Goal: Check status: Check status

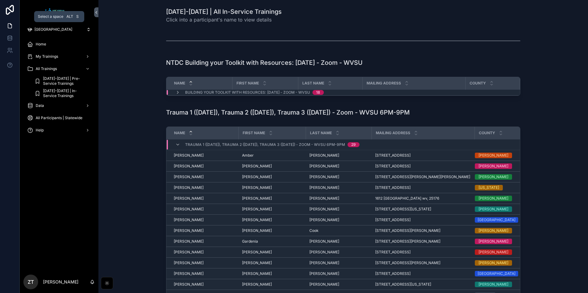
click at [54, 31] on span "[GEOGRAPHIC_DATA]" at bounding box center [53, 29] width 38 height 5
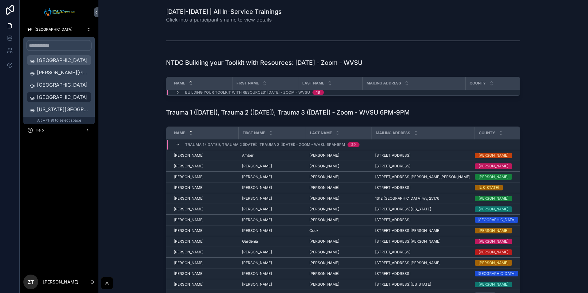
click at [53, 58] on span "[GEOGRAPHIC_DATA]" at bounding box center [63, 60] width 52 height 7
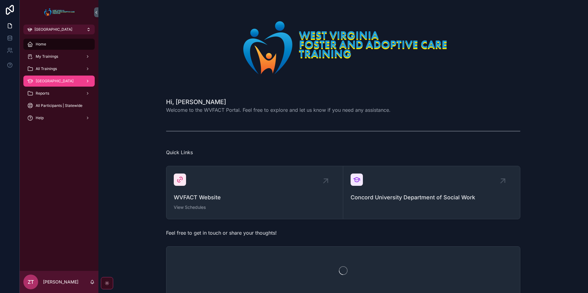
click at [56, 79] on span "[GEOGRAPHIC_DATA]" at bounding box center [55, 81] width 38 height 5
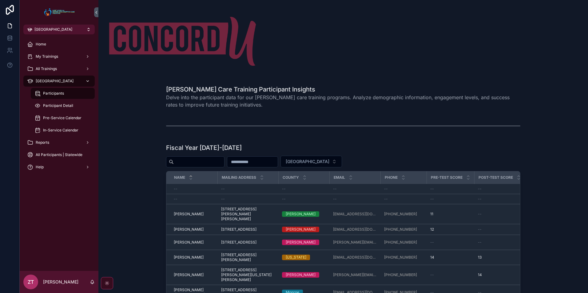
click at [71, 82] on div "[GEOGRAPHIC_DATA]" at bounding box center [59, 81] width 64 height 10
click at [67, 72] on div "All Trainings" at bounding box center [59, 69] width 64 height 10
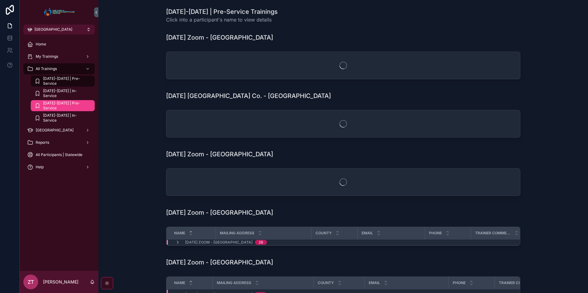
click at [67, 103] on div "[DATE]-[DATE] | Pre-Service" at bounding box center [62, 106] width 57 height 10
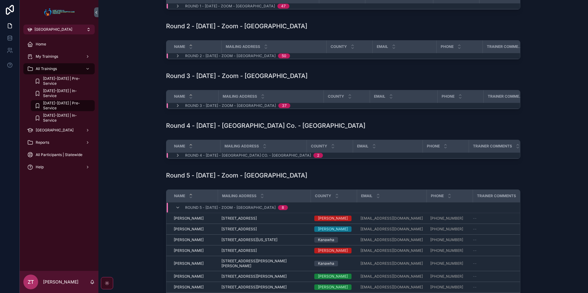
scroll to position [62, 0]
click at [177, 108] on icon "scrollable content" at bounding box center [177, 105] width 5 height 5
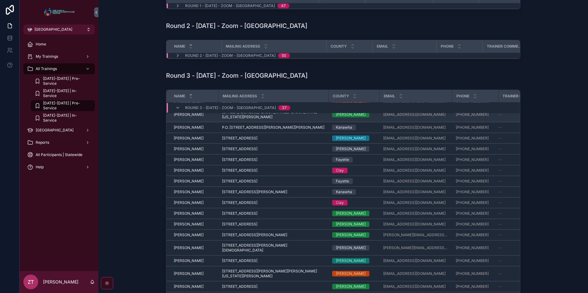
scroll to position [132, 0]
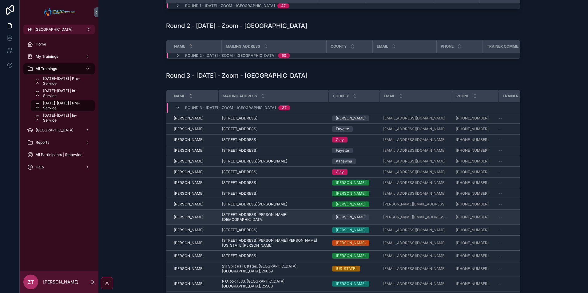
click at [190, 215] on span "[PERSON_NAME]" at bounding box center [189, 217] width 30 height 5
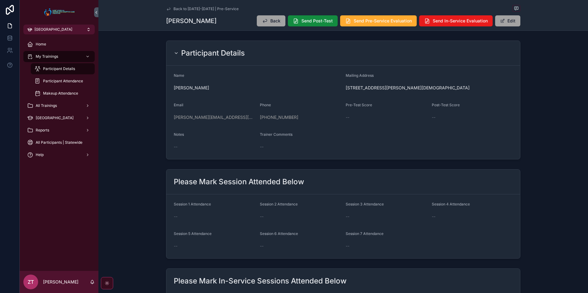
click at [169, 9] on icon "scrollable content" at bounding box center [168, 8] width 5 height 5
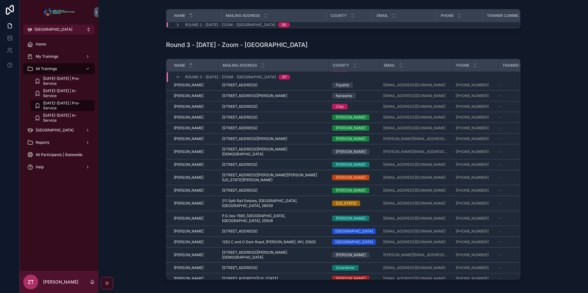
scroll to position [193, 0]
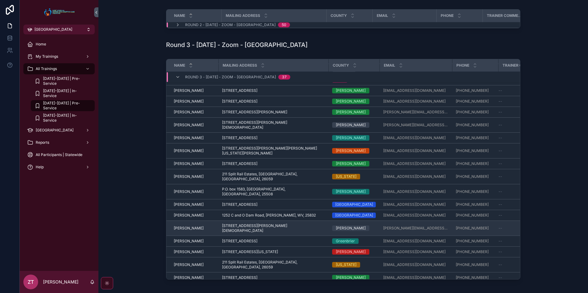
click at [189, 226] on span "[PERSON_NAME]" at bounding box center [189, 228] width 30 height 5
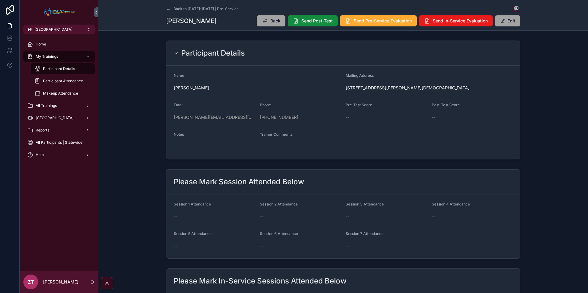
click at [167, 10] on icon "scrollable content" at bounding box center [168, 9] width 3 height 2
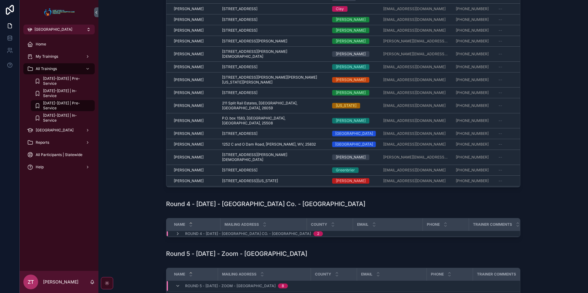
scroll to position [151, 0]
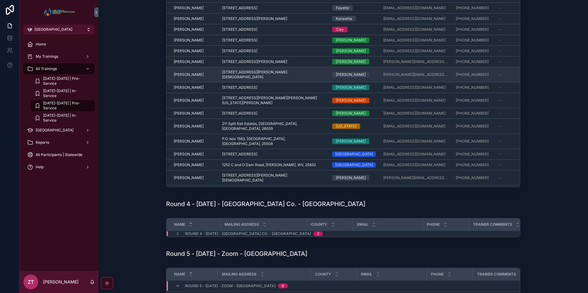
click at [187, 72] on span "[PERSON_NAME]" at bounding box center [189, 74] width 30 height 5
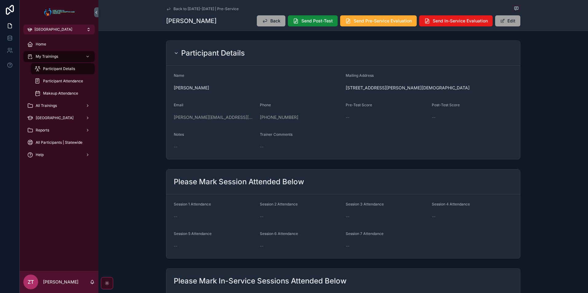
click at [167, 7] on icon "scrollable content" at bounding box center [168, 8] width 5 height 5
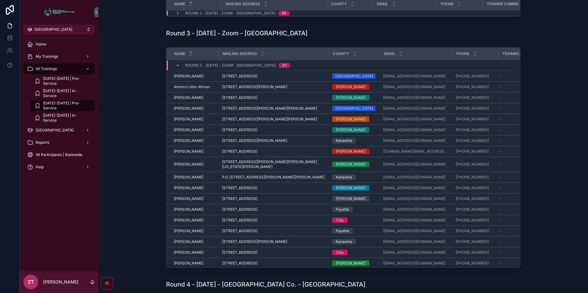
scroll to position [123, 0]
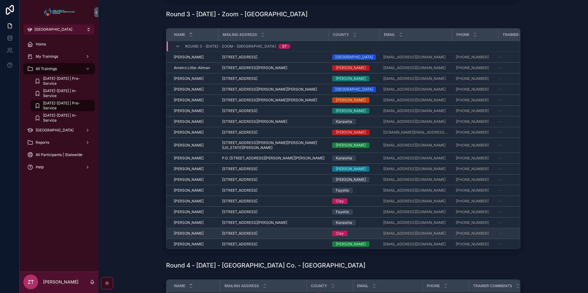
click at [190, 234] on span "[PERSON_NAME]" at bounding box center [189, 233] width 30 height 5
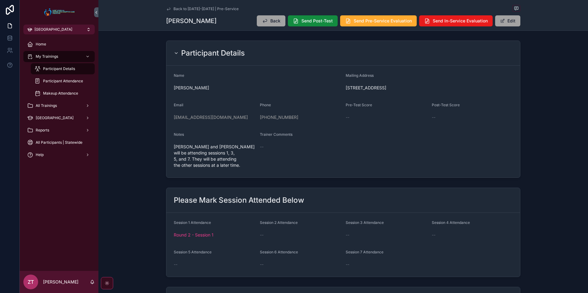
click at [169, 8] on icon "scrollable content" at bounding box center [168, 8] width 5 height 5
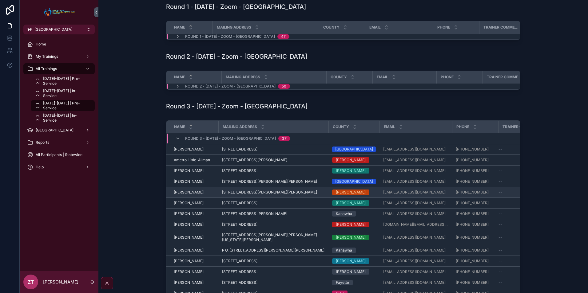
scroll to position [31, 0]
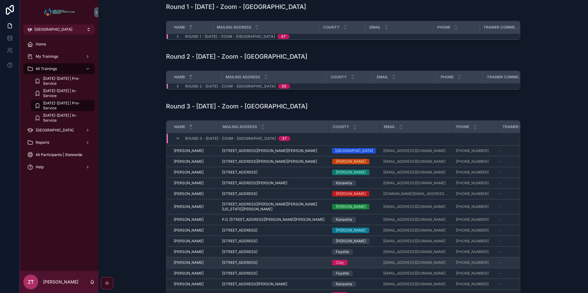
click at [183, 264] on span "[PERSON_NAME]" at bounding box center [189, 263] width 30 height 5
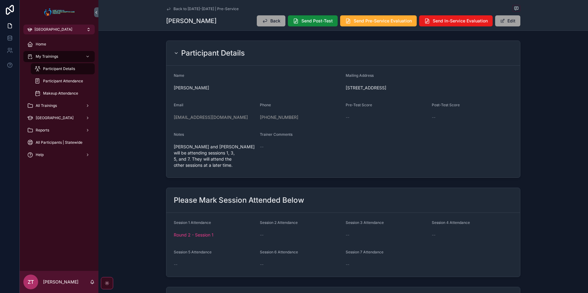
click at [168, 8] on icon "scrollable content" at bounding box center [168, 8] width 5 height 5
